Goal: Find specific page/section: Find specific page/section

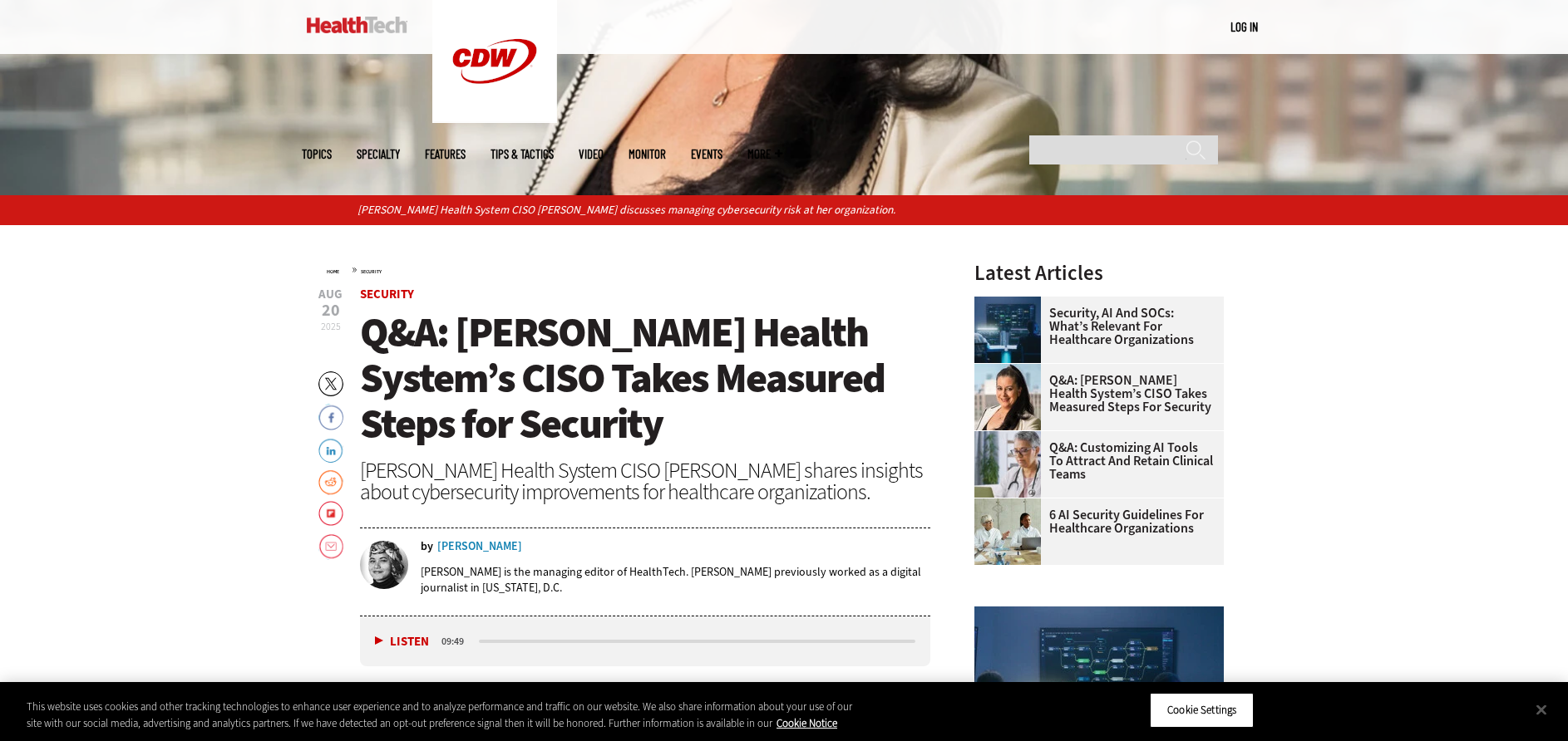
scroll to position [582, 0]
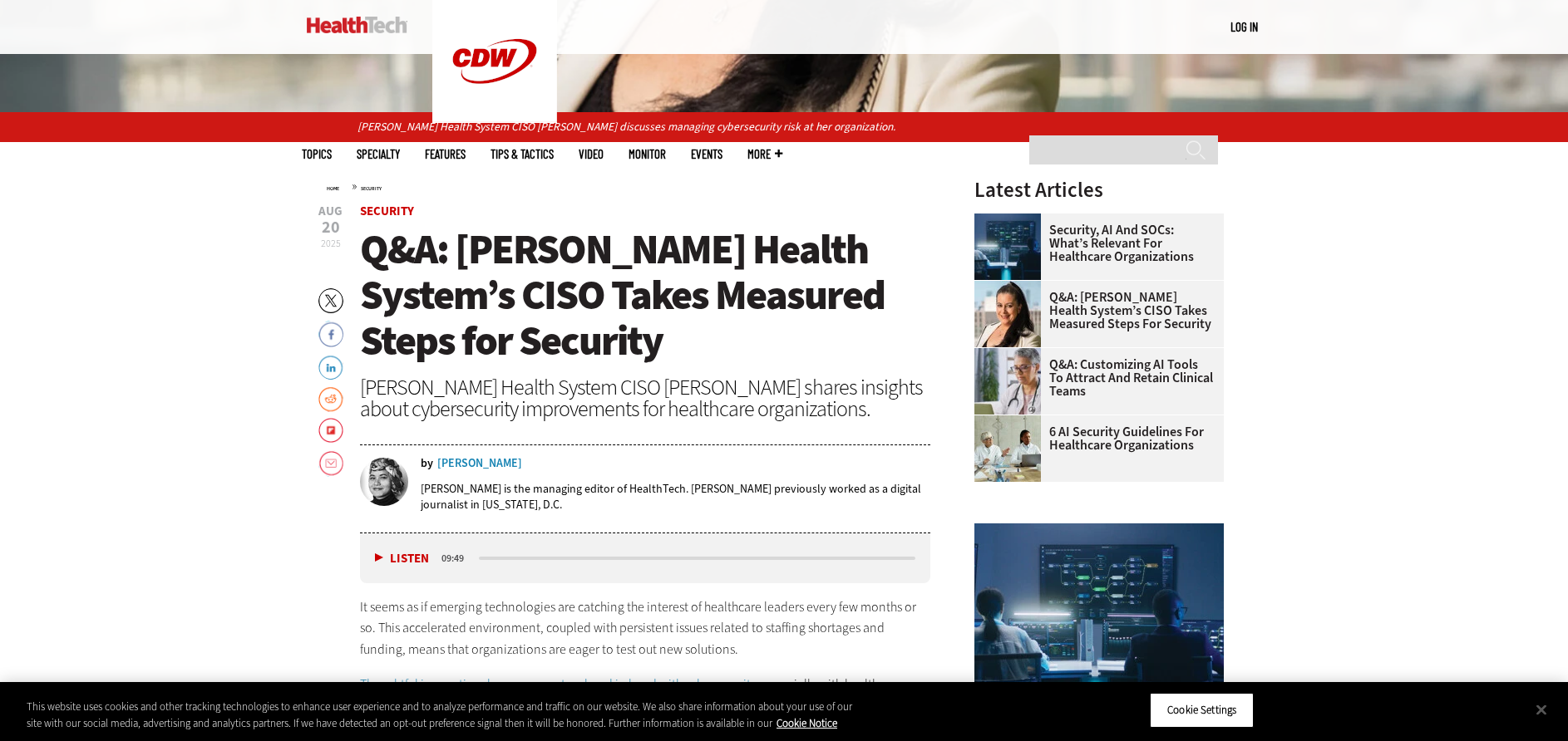
click at [444, 466] on div "Teta Alim" at bounding box center [480, 464] width 85 height 12
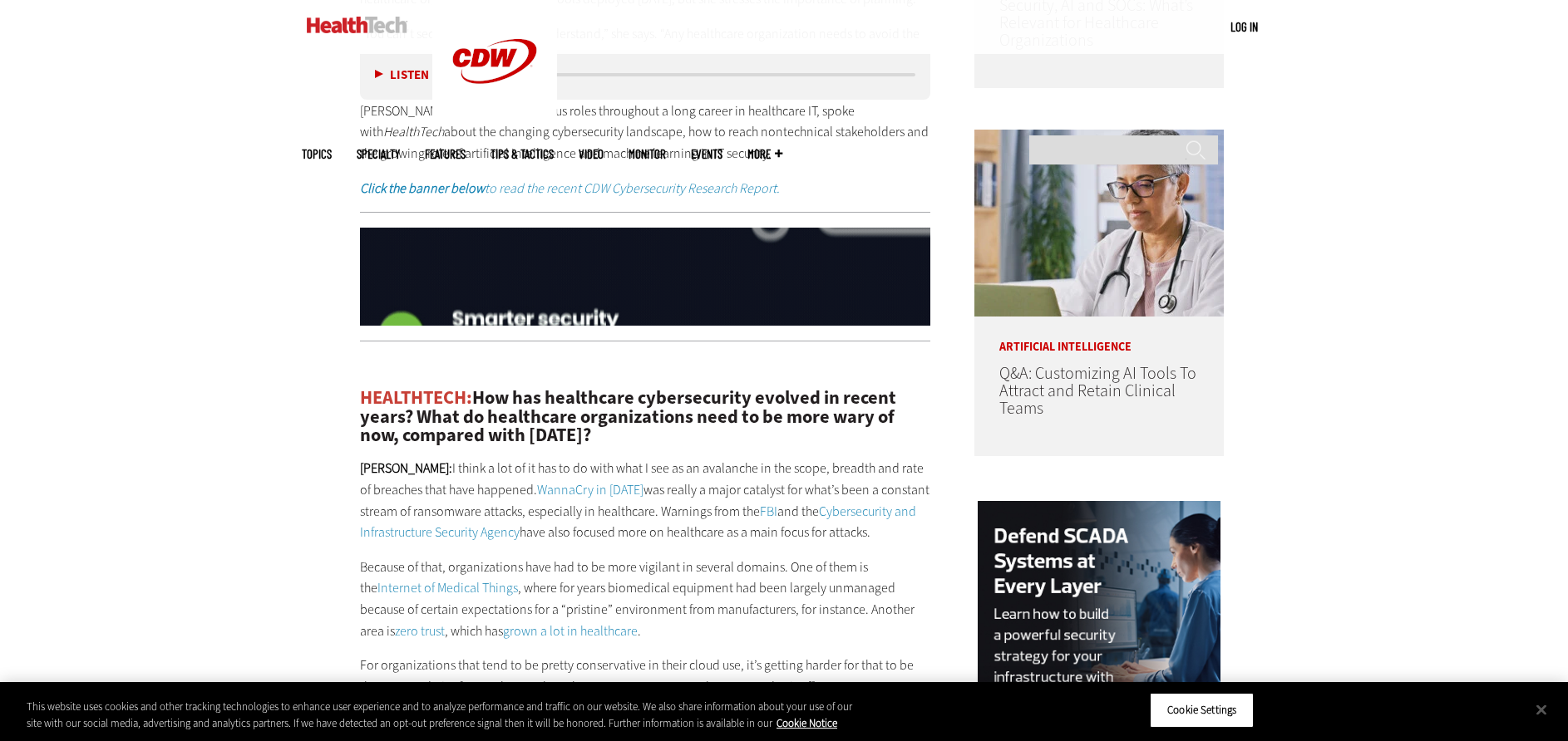
scroll to position [1579, 0]
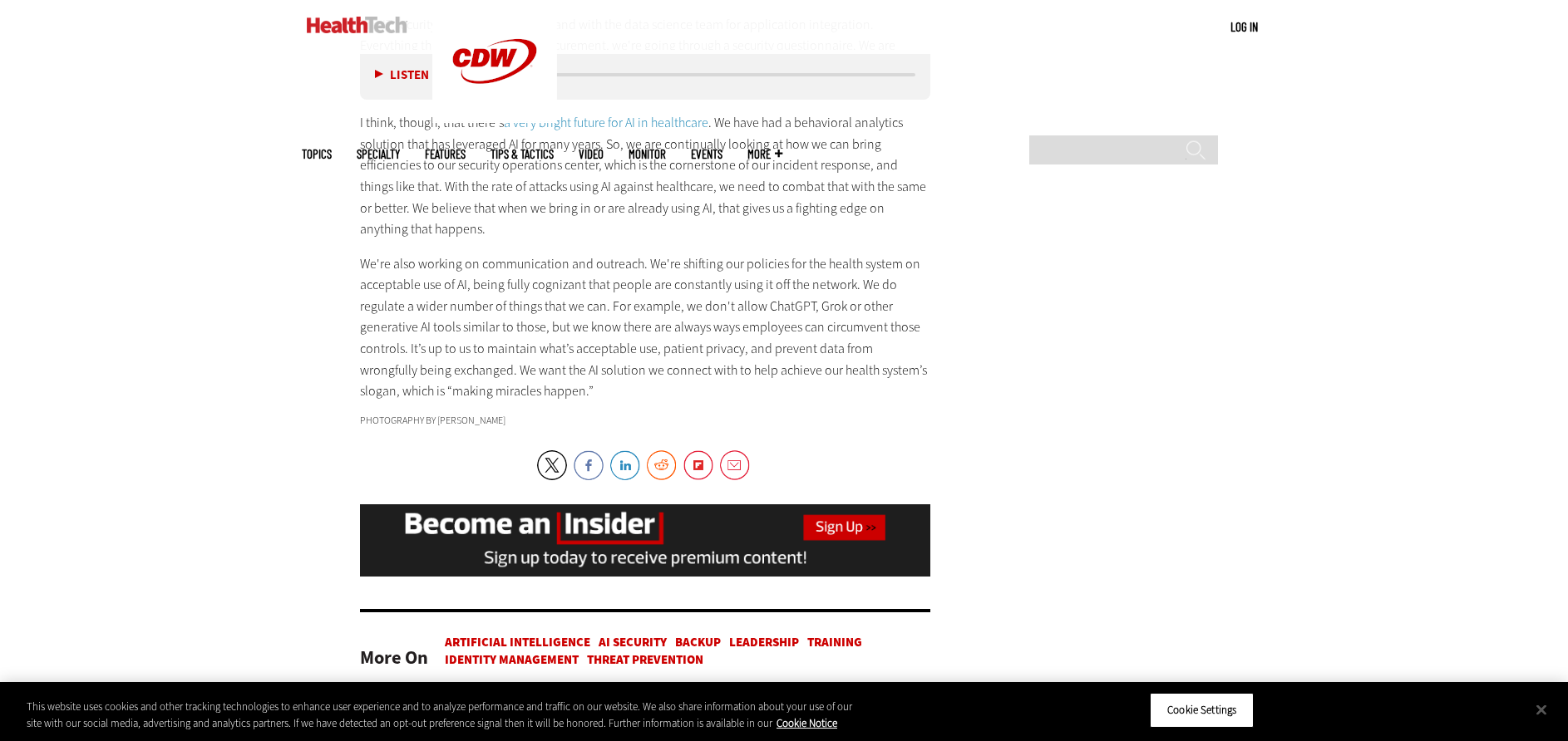
scroll to position [3989, 0]
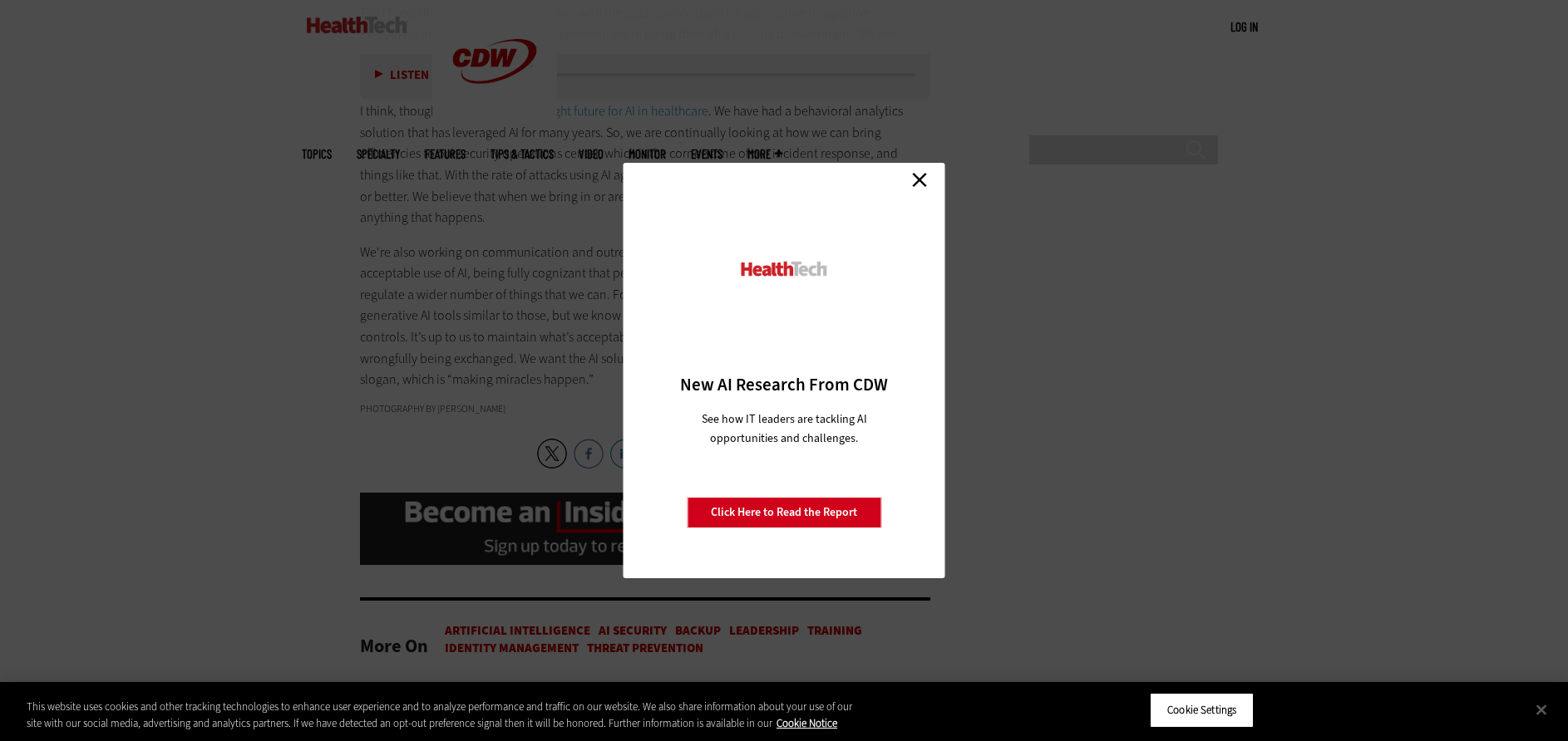
click at [924, 180] on link "Close" at bounding box center [919, 180] width 25 height 25
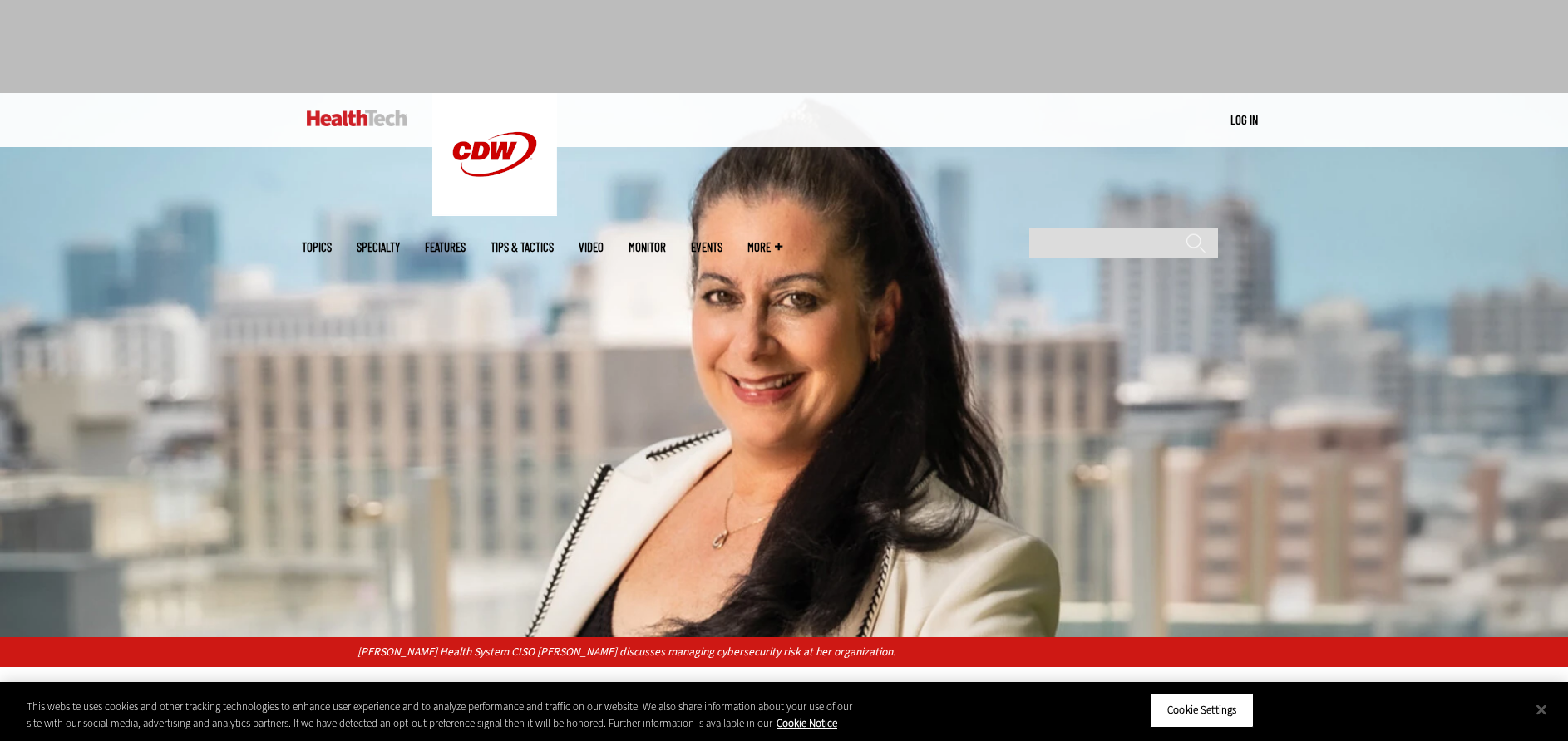
scroll to position [0, 0]
